Goal: Information Seeking & Learning: Learn about a topic

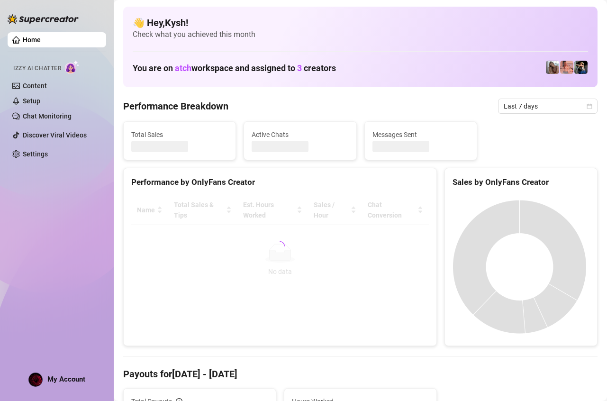
click at [39, 66] on span "Izzy AI Chatter" at bounding box center [37, 68] width 48 height 9
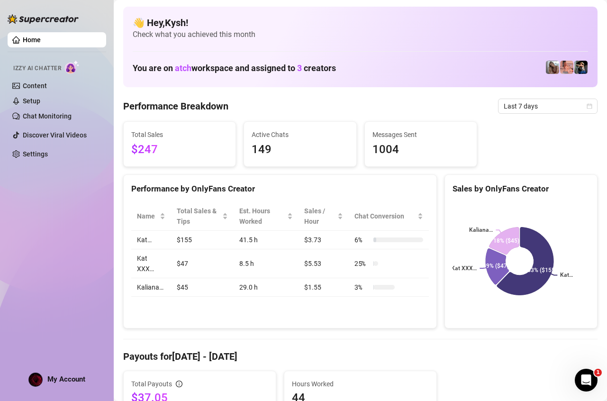
drag, startPoint x: 122, startPoint y: 195, endPoint x: 115, endPoint y: 172, distance: 23.7
click at [121, 195] on div "Performance by OnlyFans Creator Name Total Sales & Tips Est. Hours Worked Sales…" at bounding box center [279, 251] width 321 height 155
click at [405, 389] on span "Hours Worked" at bounding box center [360, 384] width 137 height 10
